Goal: Task Accomplishment & Management: Manage account settings

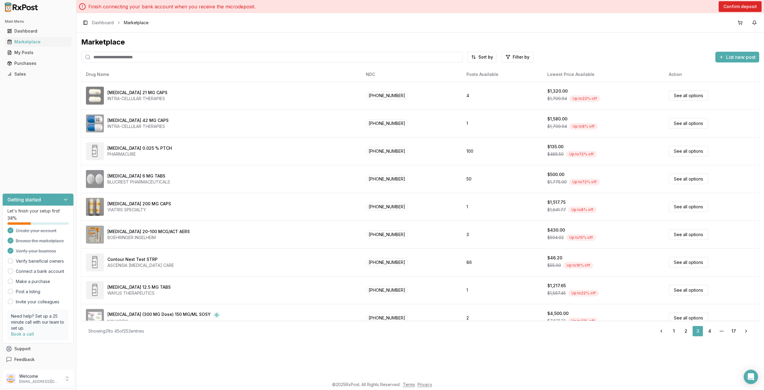
scroll to position [178, 0]
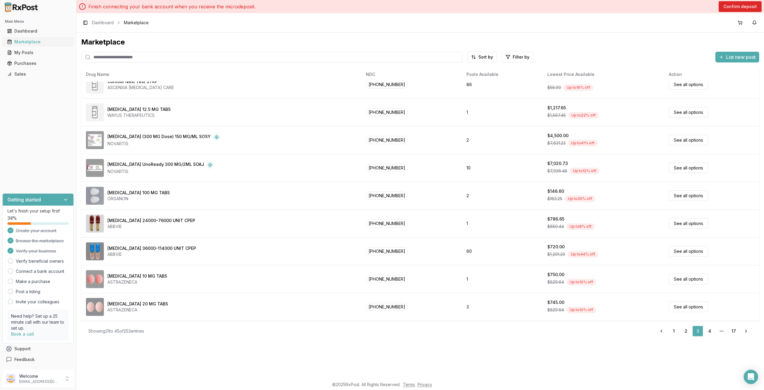
click at [29, 39] on div "Marketplace" at bounding box center [38, 42] width 62 height 6
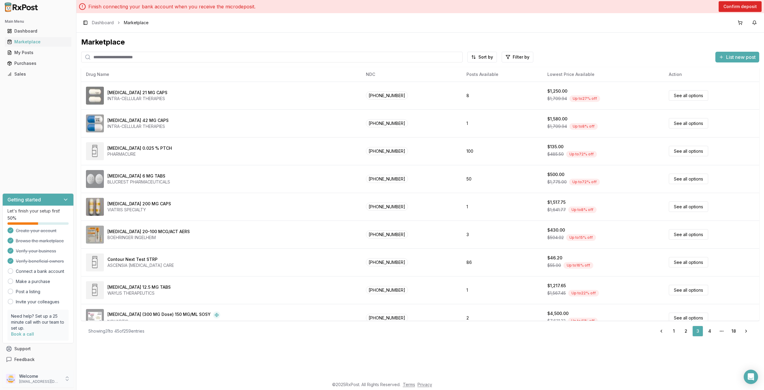
click at [41, 375] on p "Welcome" at bounding box center [39, 376] width 41 height 6
click at [94, 380] on span "Sign Out" at bounding box center [108, 380] width 57 height 6
